Goal: Transaction & Acquisition: Purchase product/service

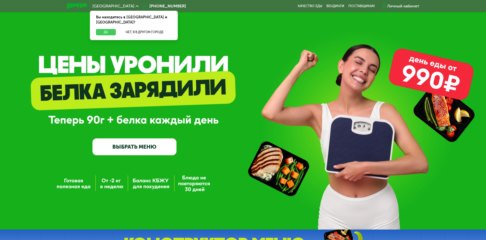
click at [99, 29] on button "Да" at bounding box center [106, 32] width 20 height 6
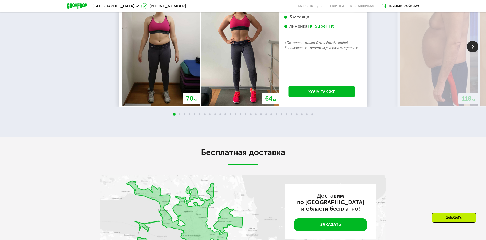
scroll to position [973, 0]
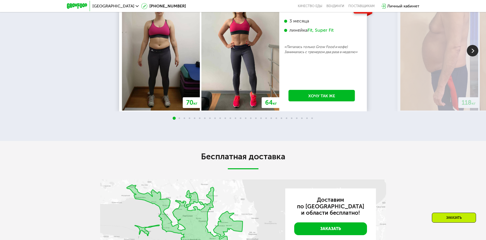
click at [472, 56] on img at bounding box center [473, 51] width 12 height 12
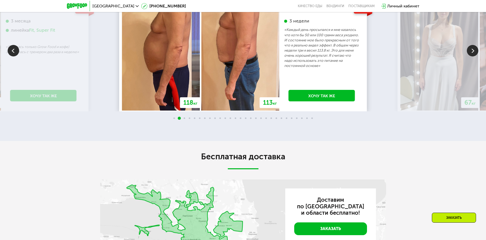
click at [472, 56] on img at bounding box center [473, 51] width 12 height 12
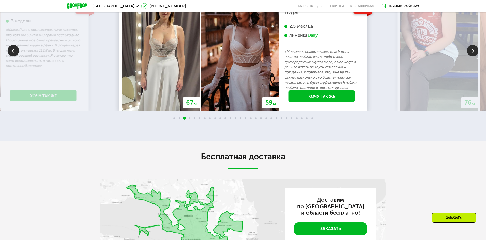
click at [472, 56] on img at bounding box center [473, 51] width 12 height 12
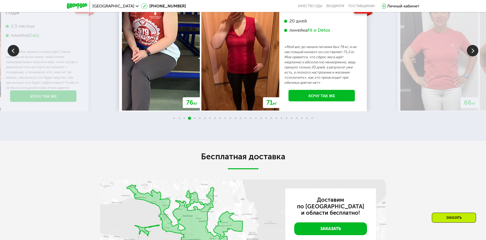
click at [473, 56] on img at bounding box center [473, 51] width 12 height 12
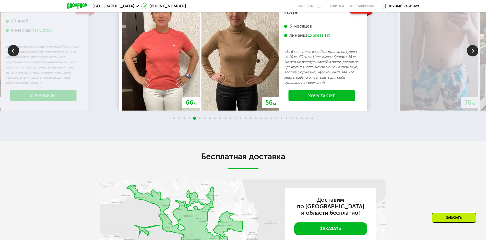
click at [473, 56] on img at bounding box center [473, 51] width 12 height 12
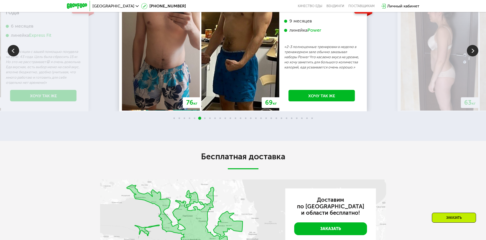
click at [473, 56] on img at bounding box center [473, 51] width 12 height 12
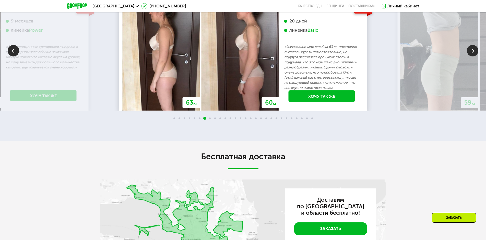
click at [473, 56] on img at bounding box center [473, 51] width 12 height 12
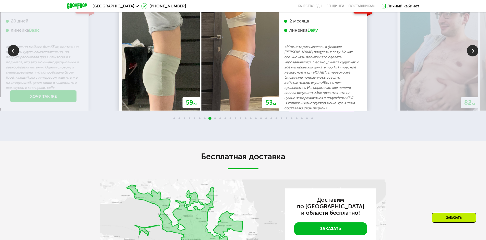
click at [473, 56] on img at bounding box center [473, 51] width 12 height 12
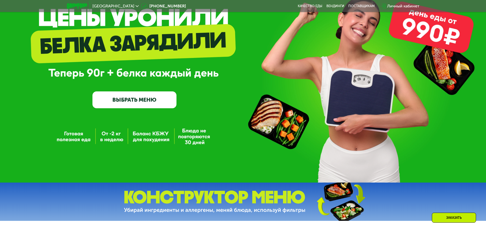
scroll to position [77, 0]
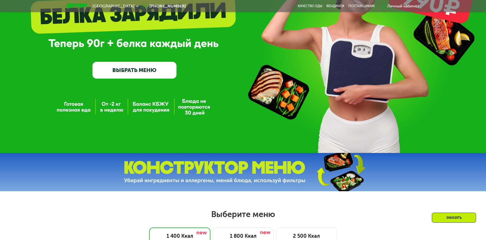
click at [122, 73] on link "ВЫБРАТЬ МЕНЮ" at bounding box center [135, 70] width 84 height 17
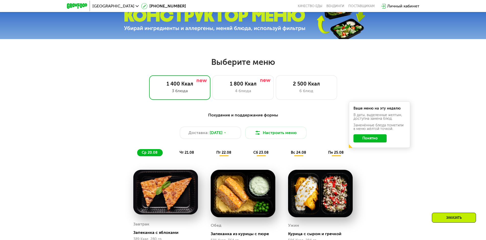
scroll to position [225, 0]
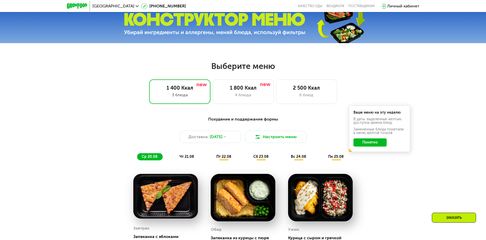
click at [227, 159] on span "пт 22.08" at bounding box center [223, 157] width 15 height 4
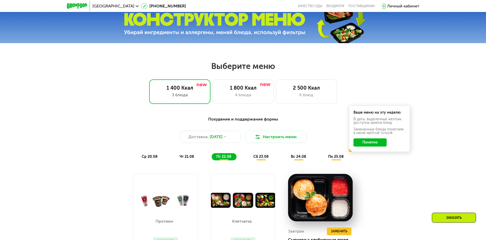
click at [186, 158] on span "чт 21.08" at bounding box center [187, 157] width 15 height 4
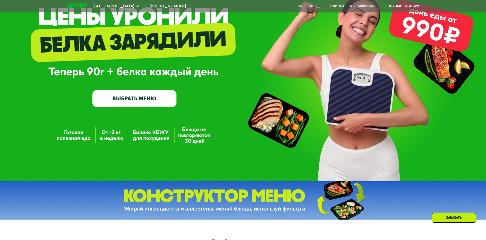
scroll to position [20, 0]
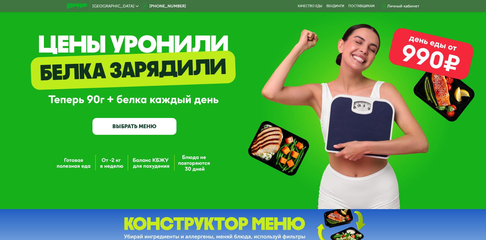
click at [143, 133] on link "ВЫБРАТЬ МЕНЮ" at bounding box center [135, 126] width 84 height 17
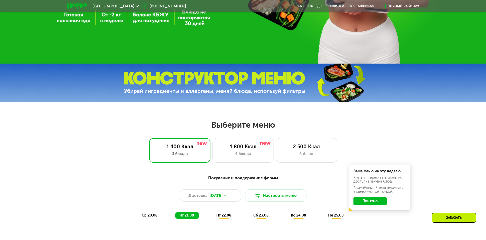
scroll to position [276, 0]
